Goal: Use online tool/utility: Utilize a website feature to perform a specific function

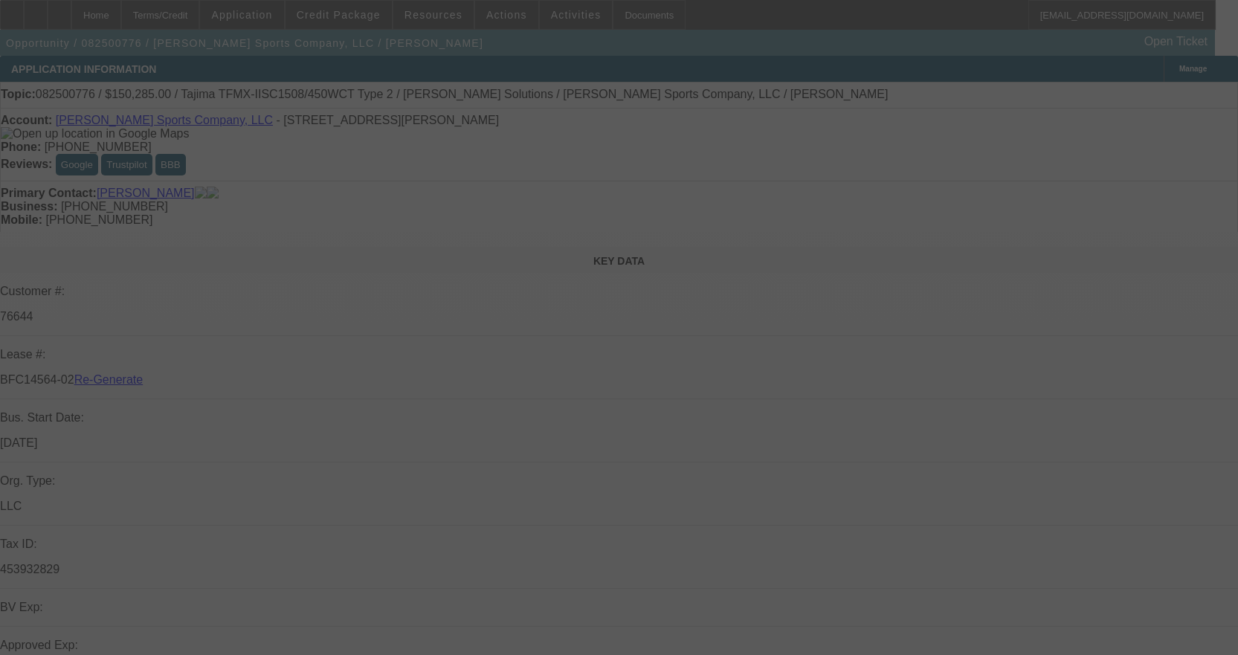
select select "3"
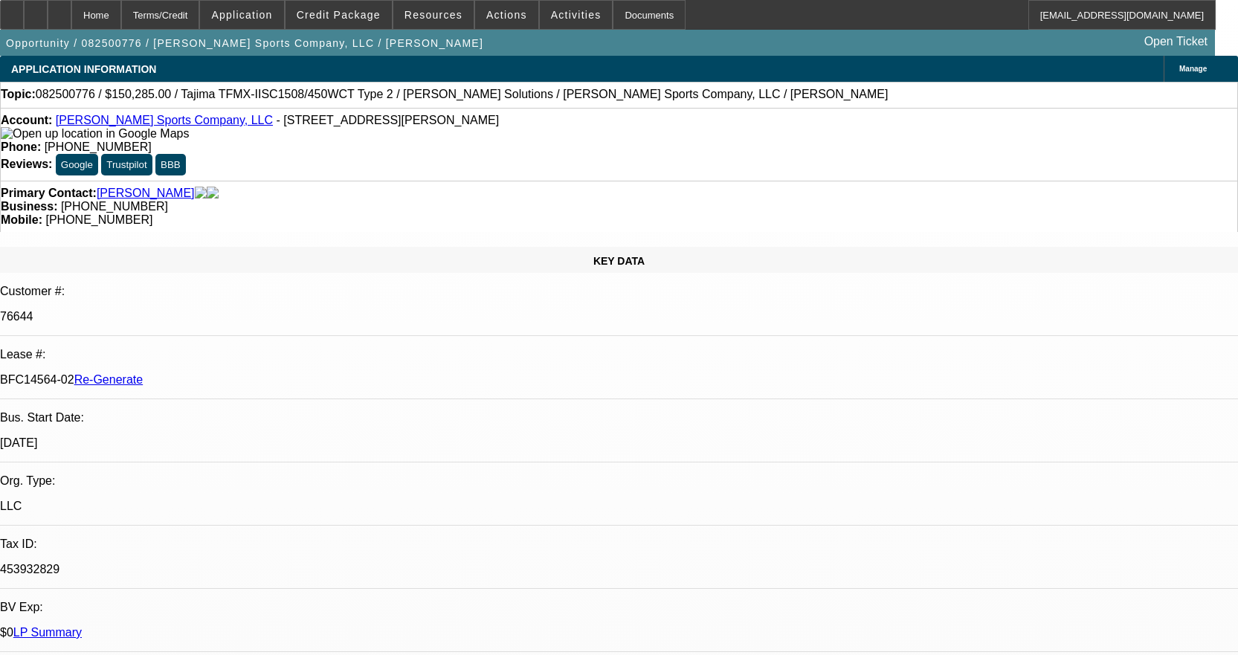
select select "0"
select select "2"
select select "0"
select select "2"
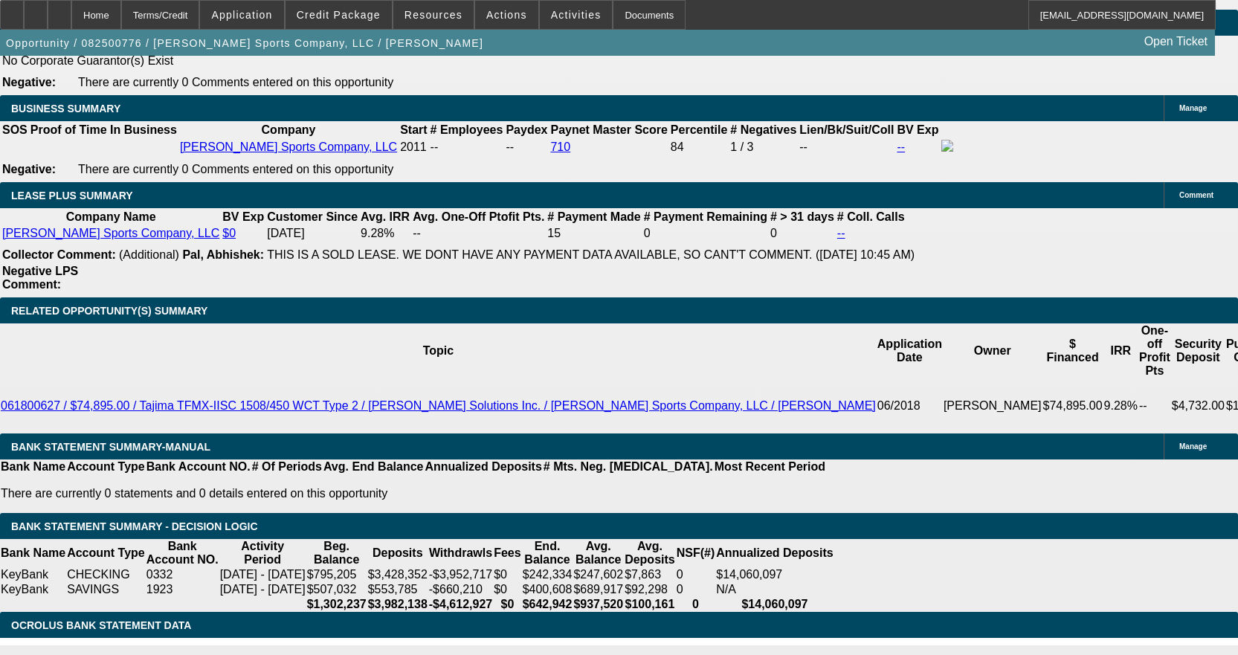
scroll to position [2444, 0]
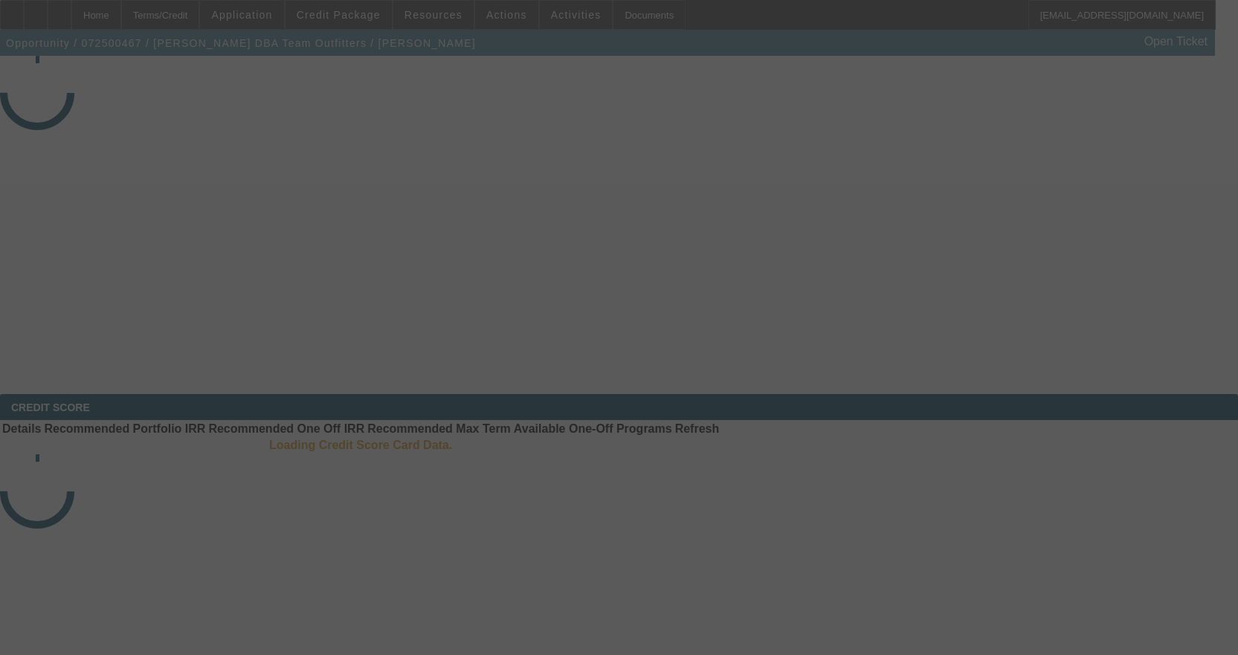
select select "3"
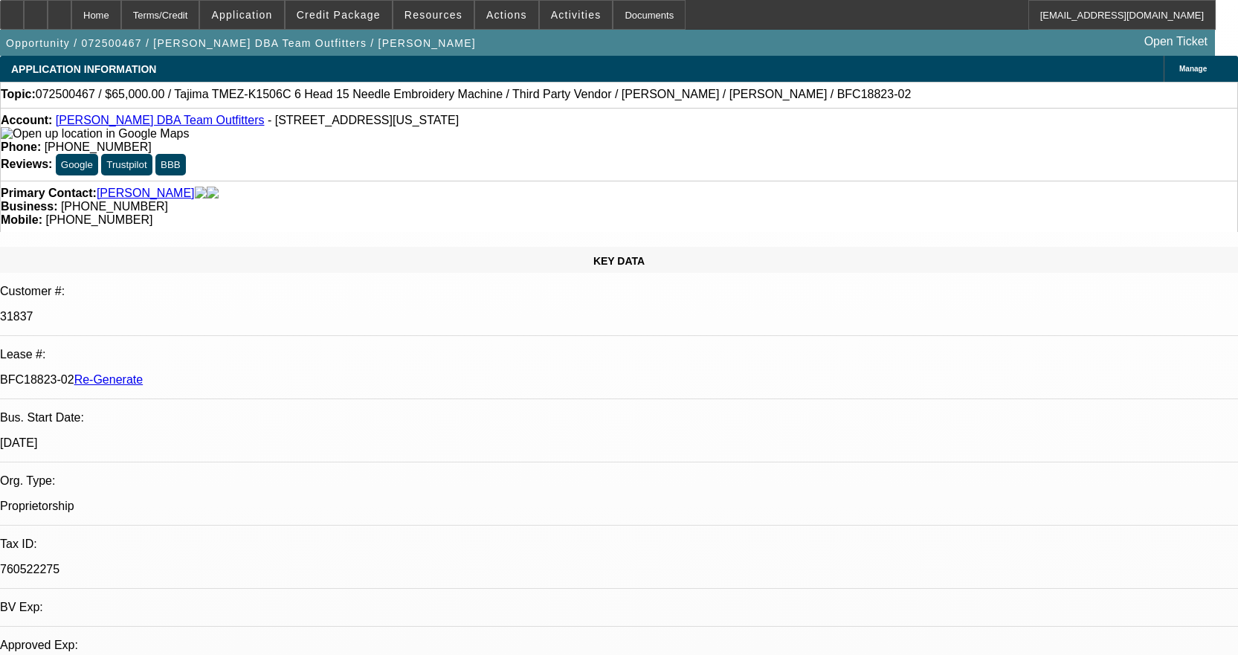
select select "0"
select select "0.1"
select select "4"
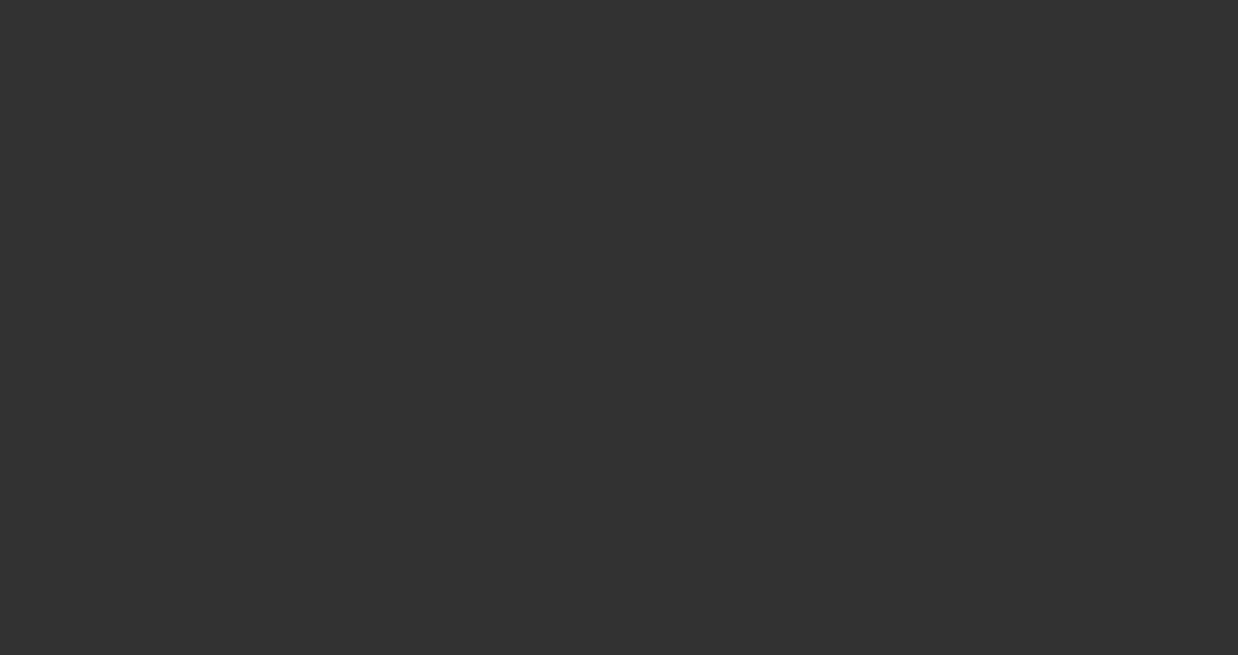
select select "3"
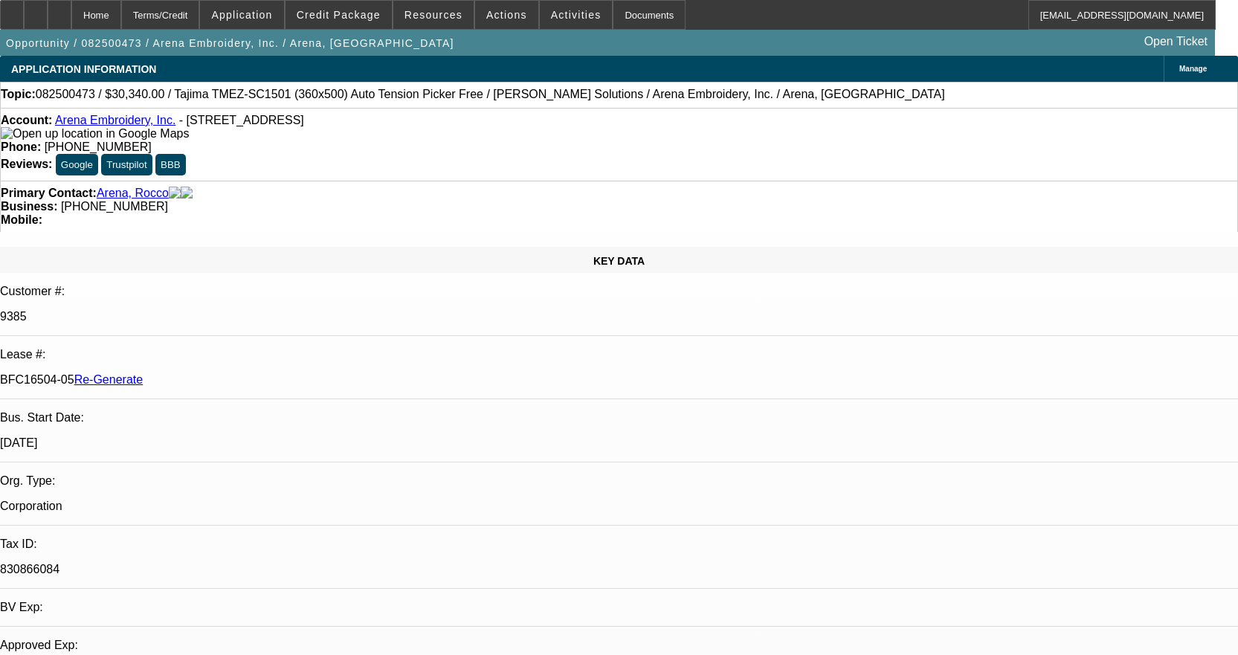
select select "0"
select select "2"
select select "0.1"
select select "4"
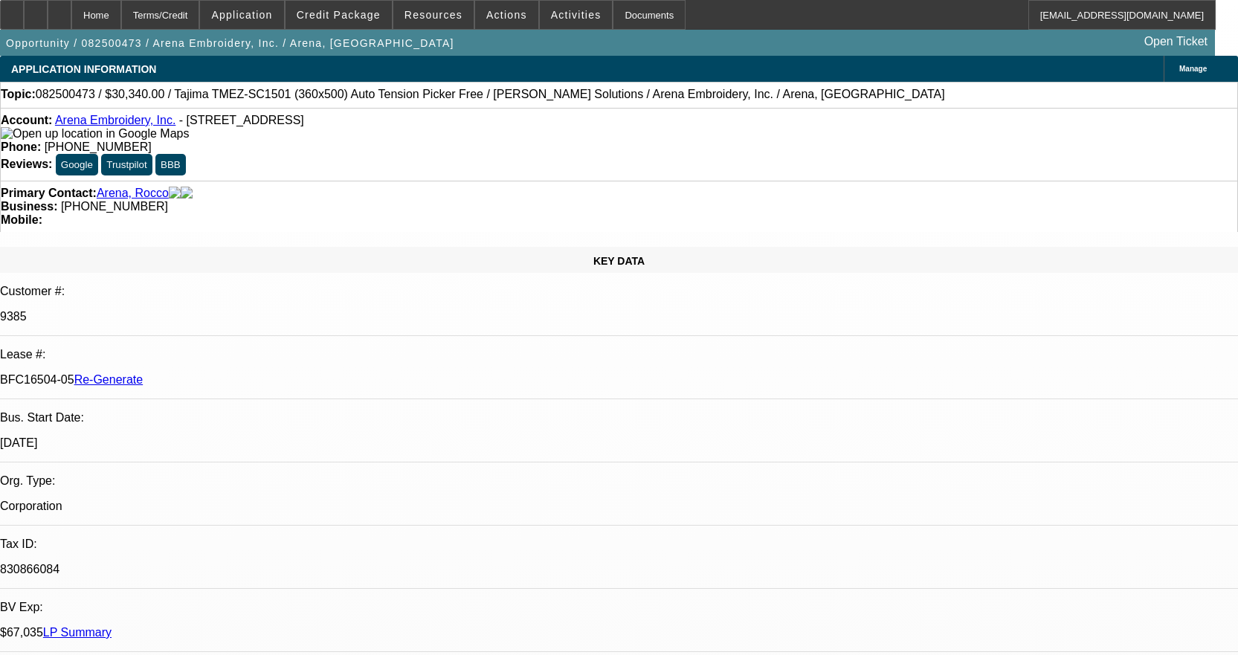
click at [123, 120] on link "Arena Embroidery, Inc." at bounding box center [115, 120] width 120 height 13
click at [139, 126] on link "Arena Embroidery, Inc." at bounding box center [115, 120] width 120 height 13
click at [71, 19] on div at bounding box center [60, 15] width 24 height 30
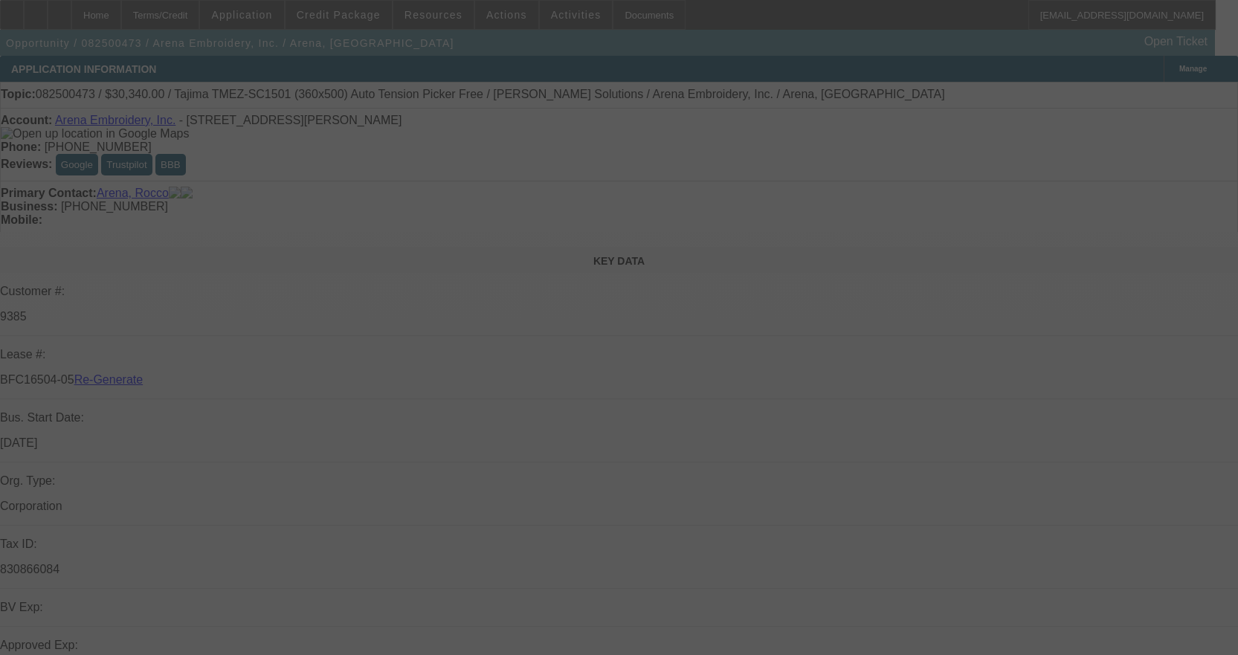
select select "3"
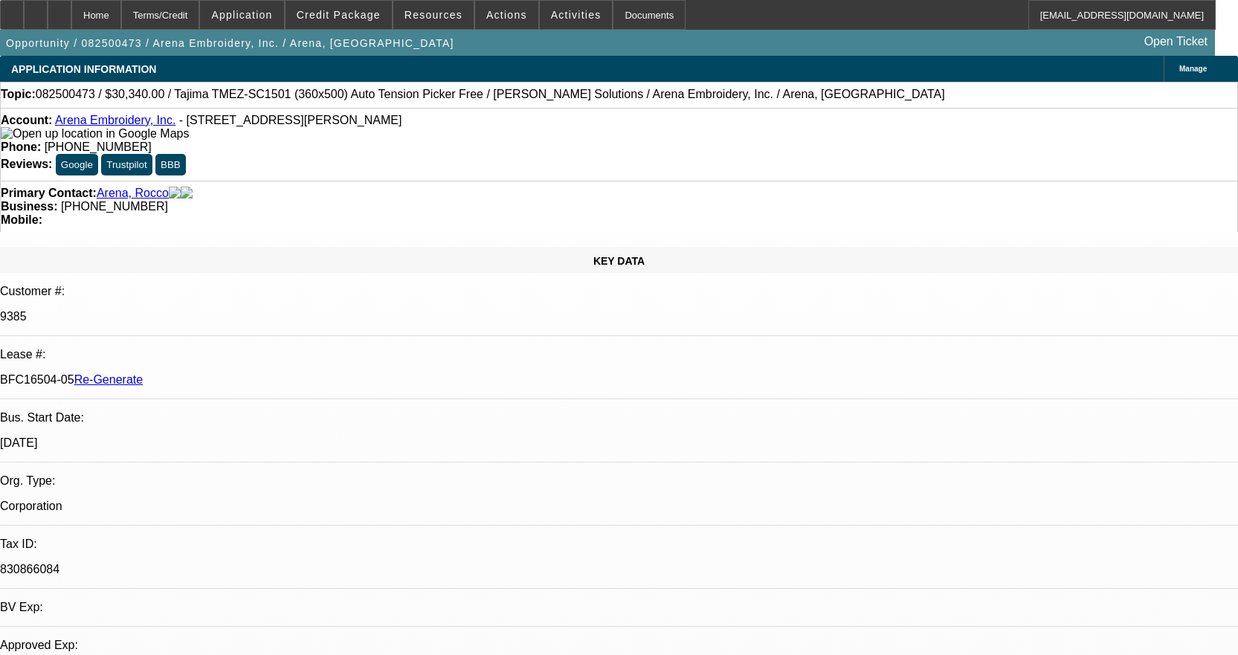
select select "0"
select select "2"
select select "0.1"
select select "4"
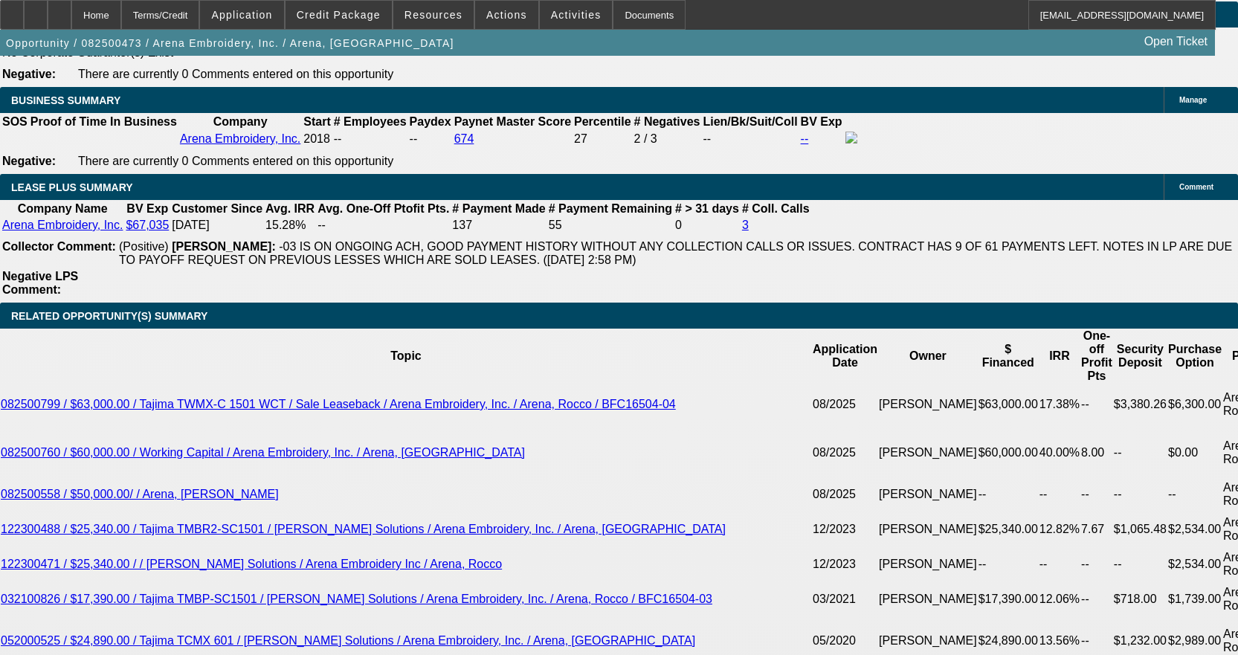
scroll to position [2453, 0]
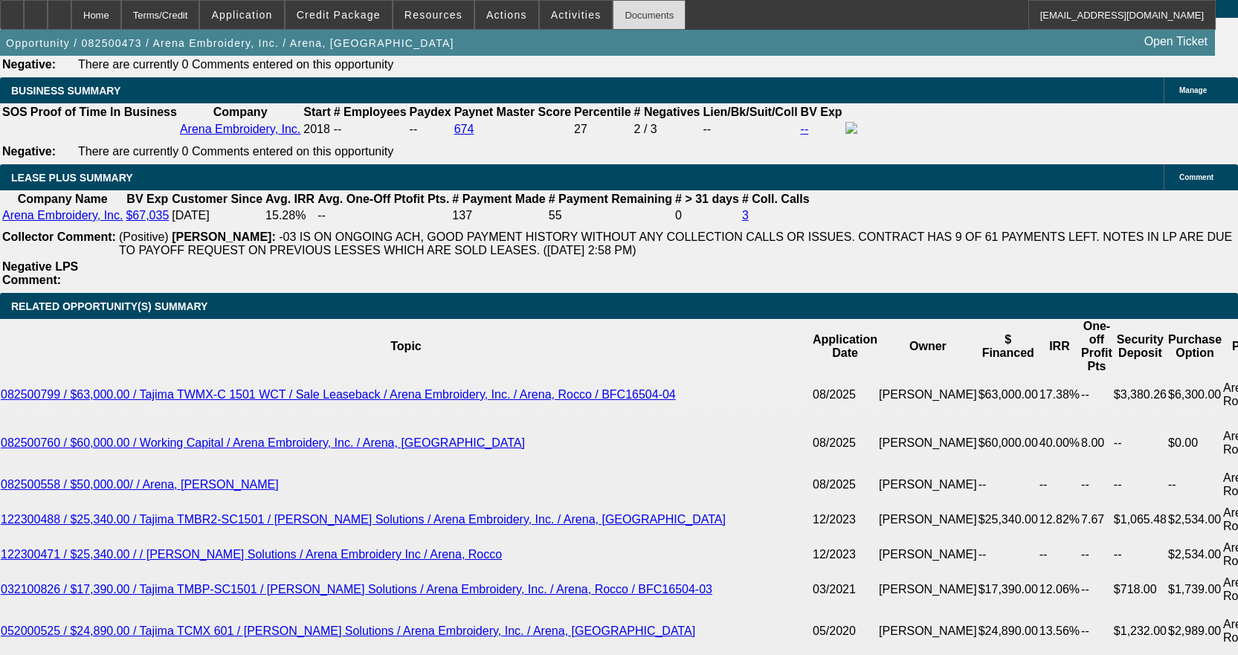
click at [620, 14] on div "Documents" at bounding box center [649, 15] width 73 height 30
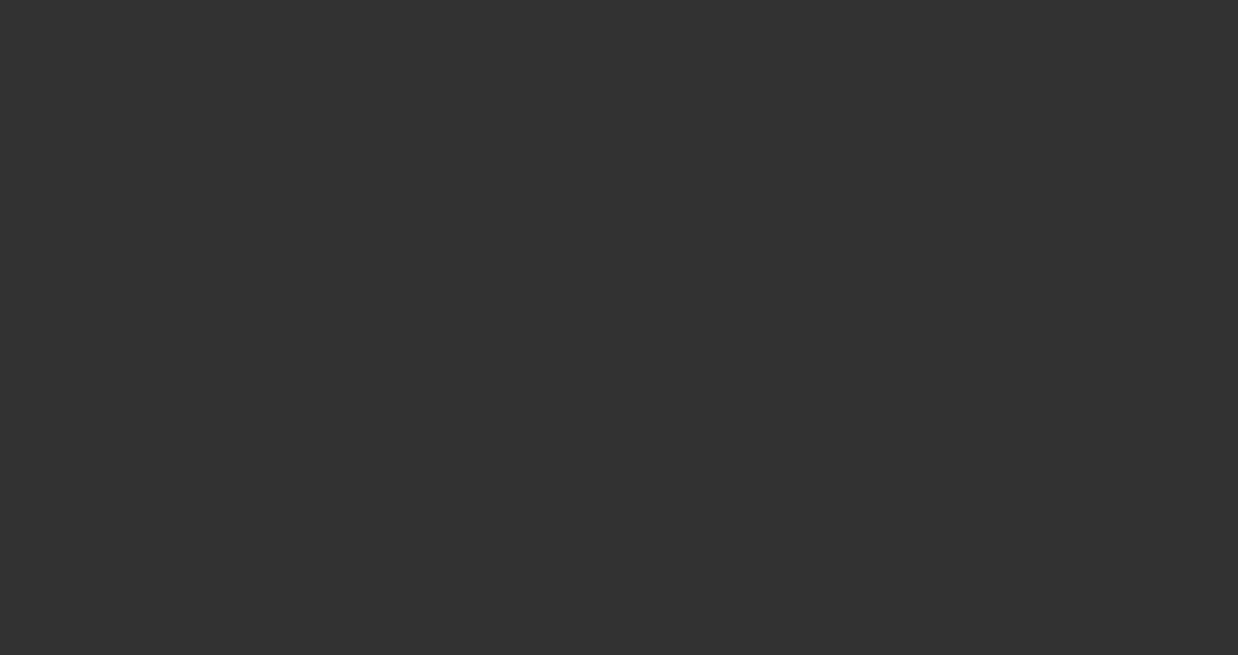
select select "3"
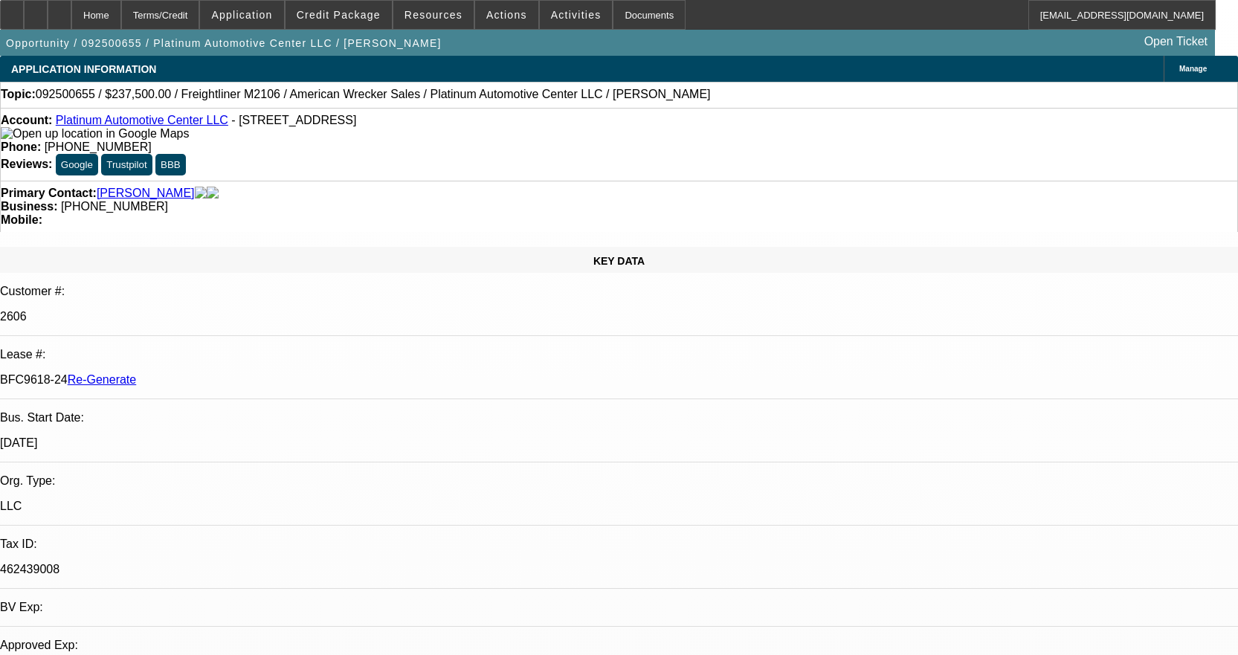
select select "0"
select select "2"
select select "0"
select select "6"
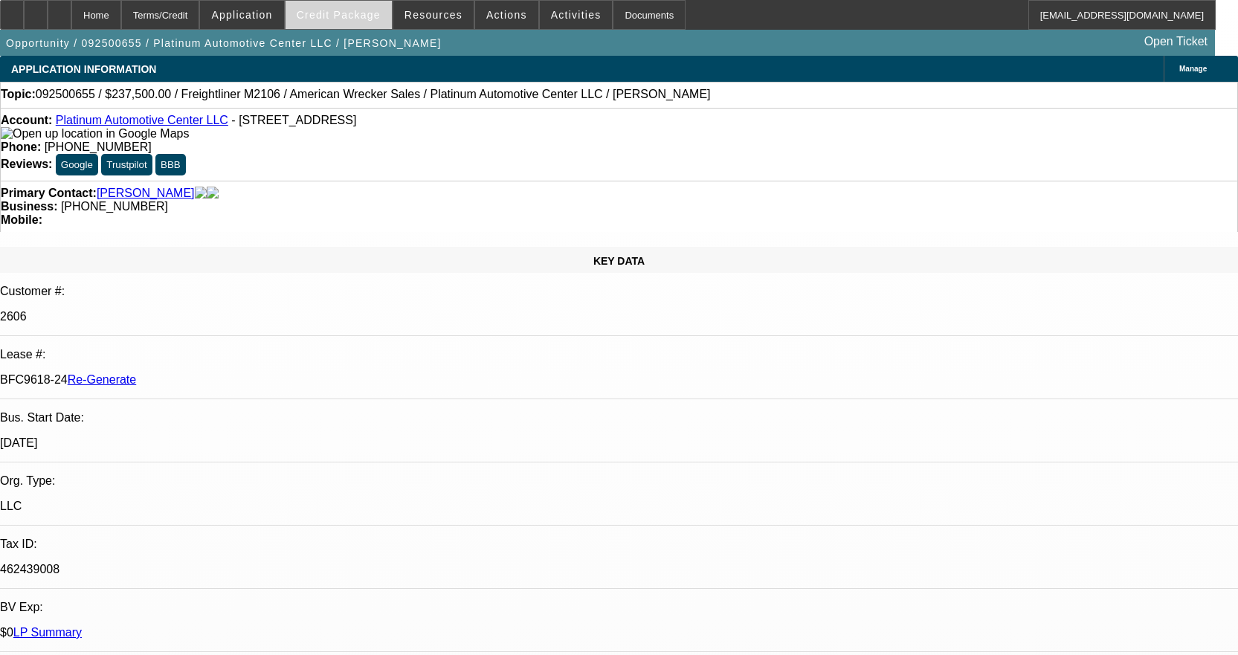
click at [349, 25] on span at bounding box center [338, 15] width 106 height 36
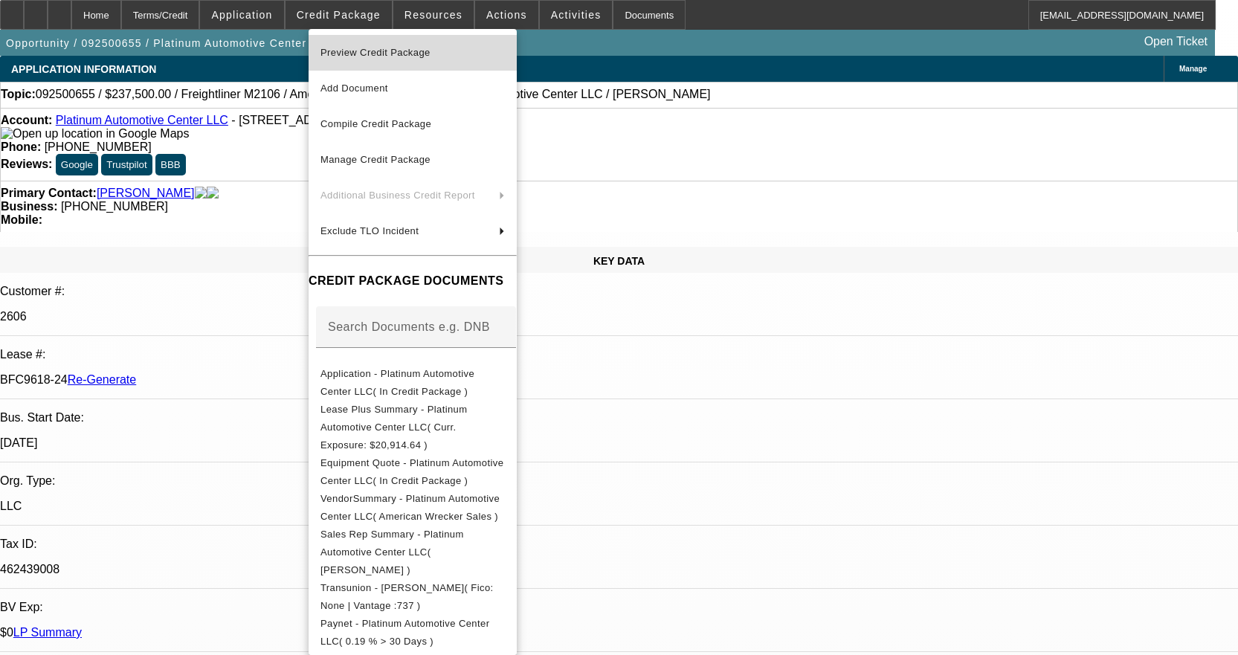
click at [349, 47] on span "Preview Credit Package" at bounding box center [375, 52] width 110 height 11
